Goal: Answer question/provide support: Share knowledge or assist other users

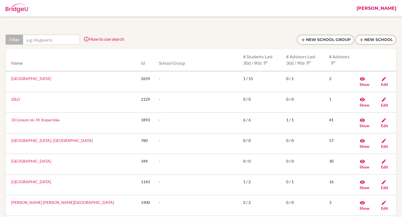
click at [380, 9] on link "[PERSON_NAME]" at bounding box center [377, 8] width 46 height 17
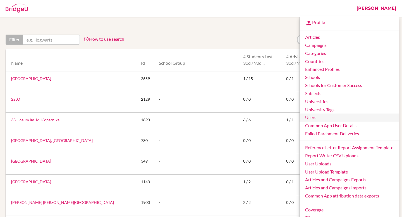
click at [318, 120] on link "Users" at bounding box center [349, 118] width 99 height 8
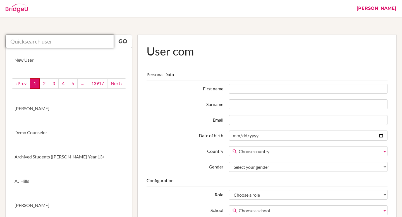
click at [85, 43] on input "text" at bounding box center [60, 41] width 108 height 13
paste input "[EMAIL_ADDRESS][DOMAIN_NAME][PERSON_NAME]"
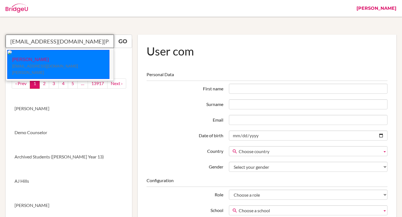
click at [69, 57] on li "Jubin Jeon jjeon@student.tisa.az" at bounding box center [60, 64] width 108 height 30
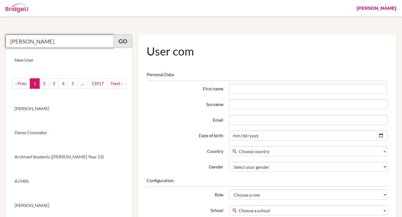
type input "Jubin Jeon"
click at [128, 41] on link "Go" at bounding box center [123, 41] width 18 height 13
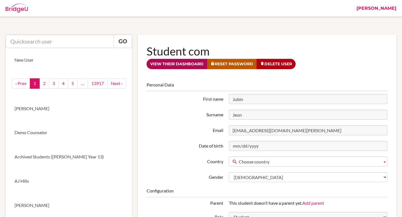
click at [182, 61] on link "View their dashboard" at bounding box center [177, 64] width 61 height 10
